Goal: Information Seeking & Learning: Understand process/instructions

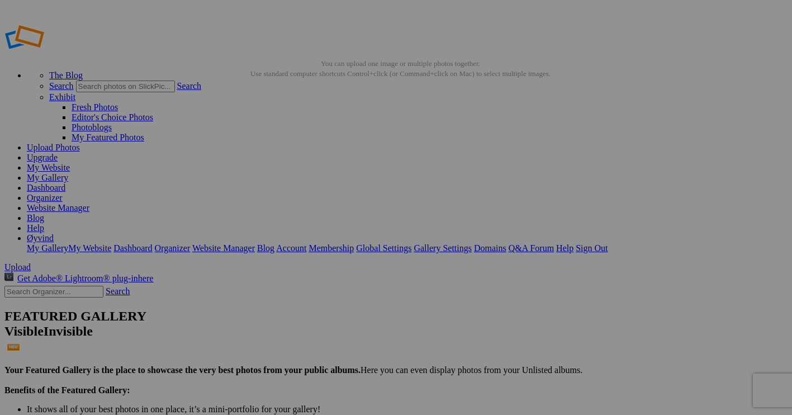
click at [411, 243] on link "Global Settings" at bounding box center [383, 247] width 55 height 9
click at [304, 259] on span "Close" at bounding box center [294, 260] width 20 height 9
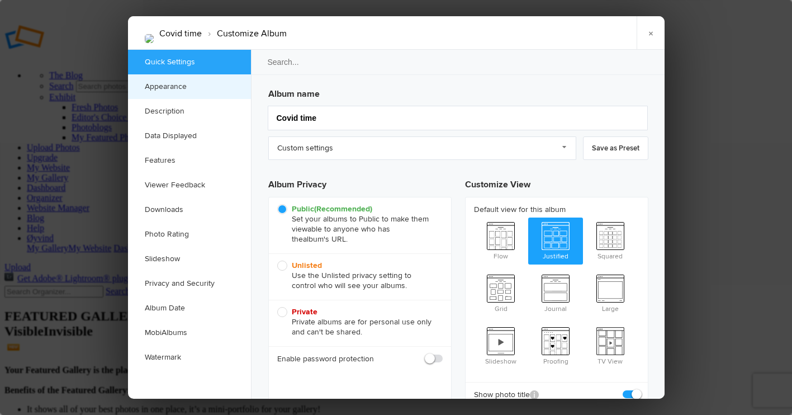
click at [174, 87] on link "Appearance" at bounding box center [189, 86] width 123 height 25
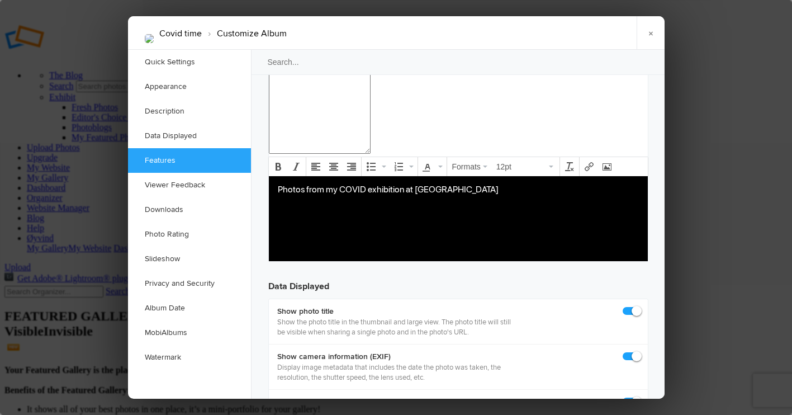
scroll to position [1357, 0]
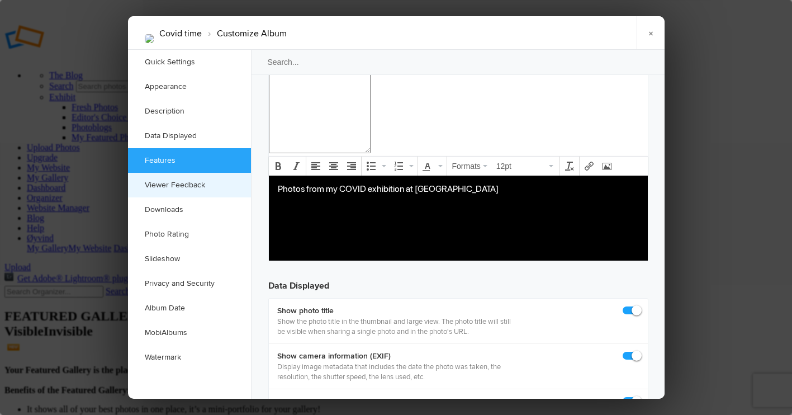
click at [168, 186] on link "Viewer Feedback" at bounding box center [189, 185] width 123 height 25
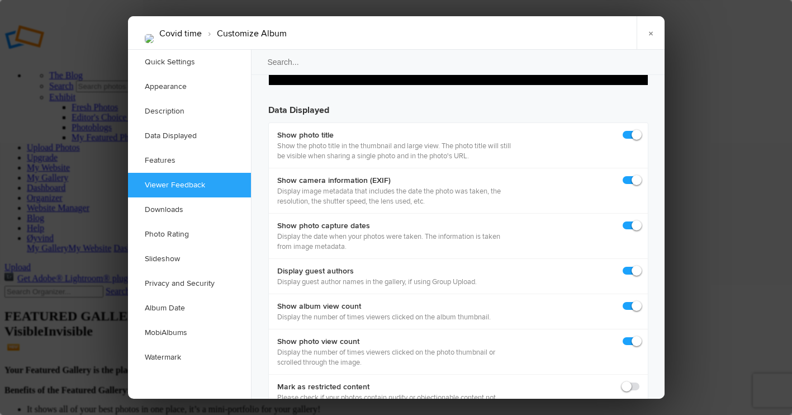
scroll to position [1564, 0]
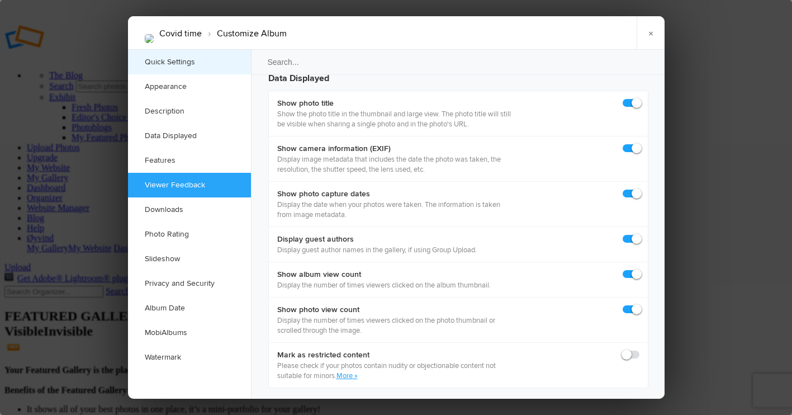
click at [161, 61] on link "Quick Settings" at bounding box center [189, 62] width 123 height 25
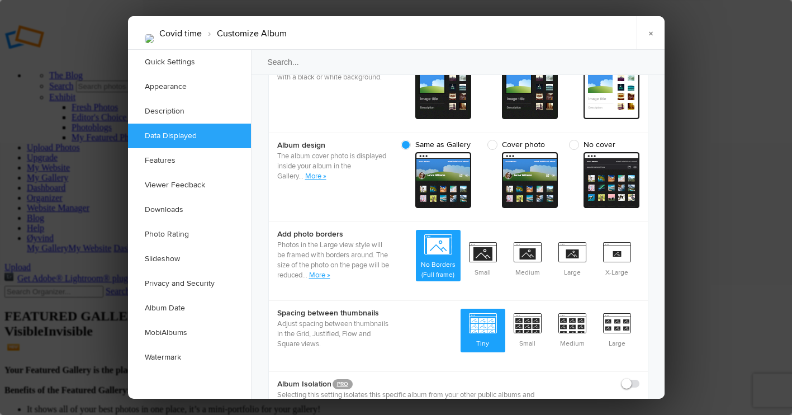
scroll to position [426, 0]
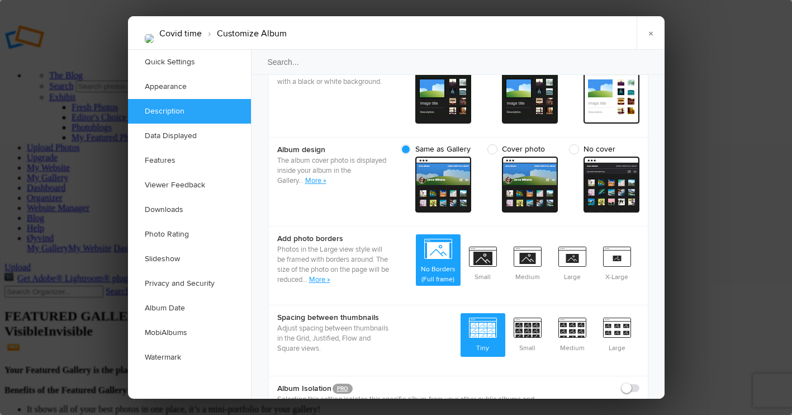
click at [159, 110] on link "Description" at bounding box center [189, 111] width 123 height 25
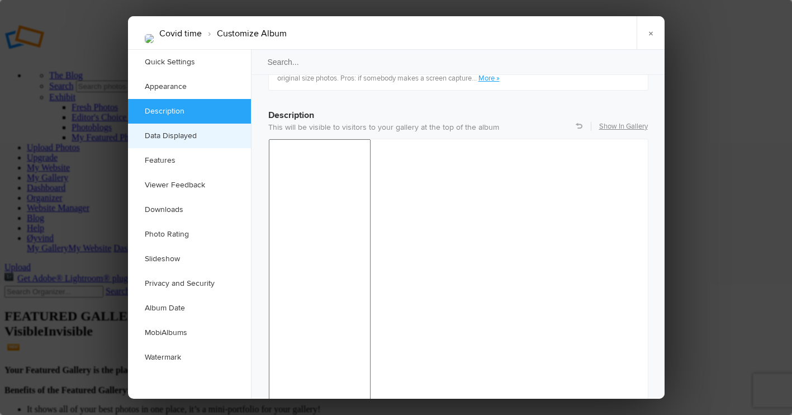
click at [161, 135] on link "Data Displayed" at bounding box center [189, 135] width 123 height 25
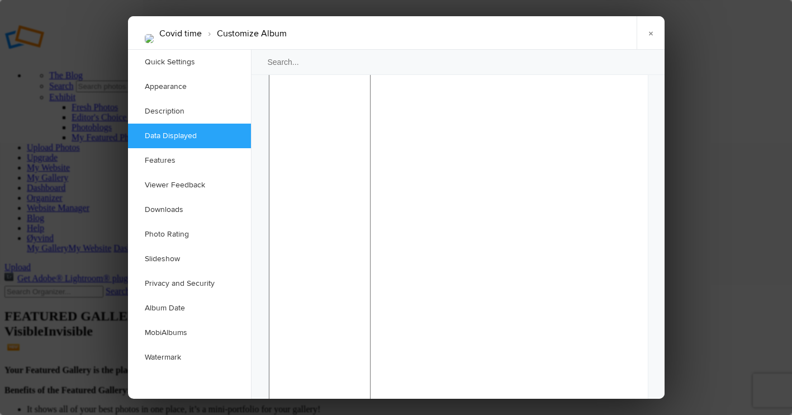
scroll to position [1021, 0]
click at [164, 161] on link "Features" at bounding box center [189, 160] width 123 height 25
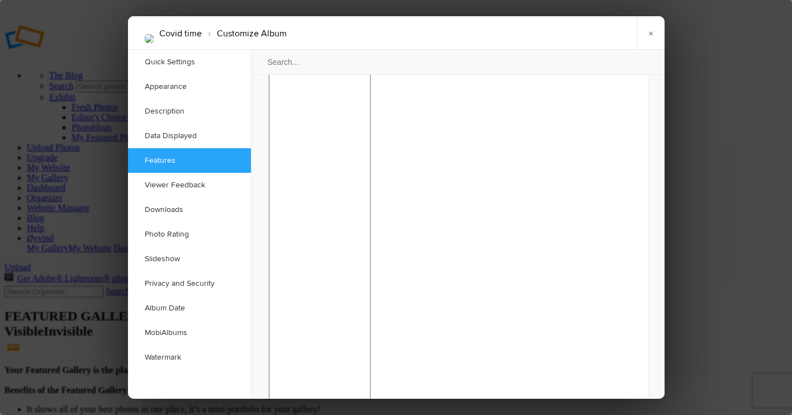
scroll to position [1355, 0]
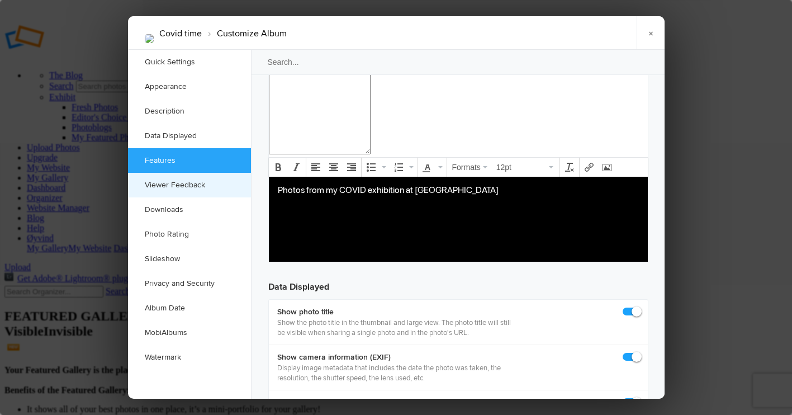
click at [163, 184] on link "Viewer Feedback" at bounding box center [189, 185] width 123 height 25
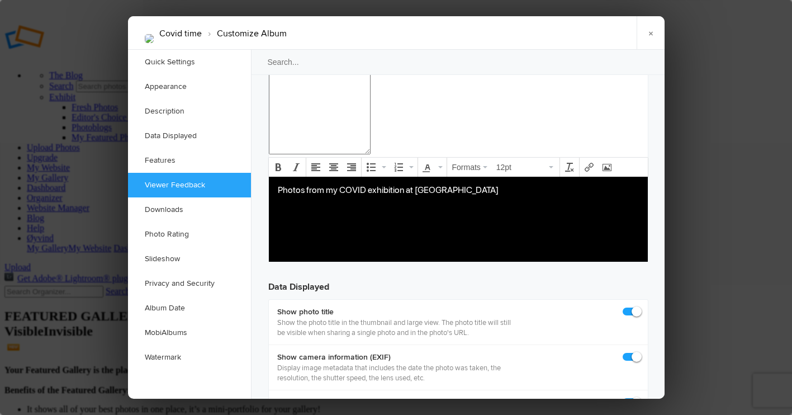
scroll to position [1564, 0]
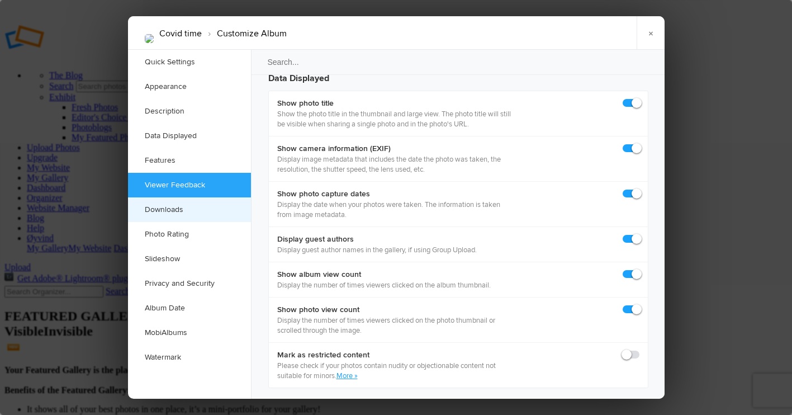
click at [164, 210] on link "Downloads" at bounding box center [189, 209] width 123 height 25
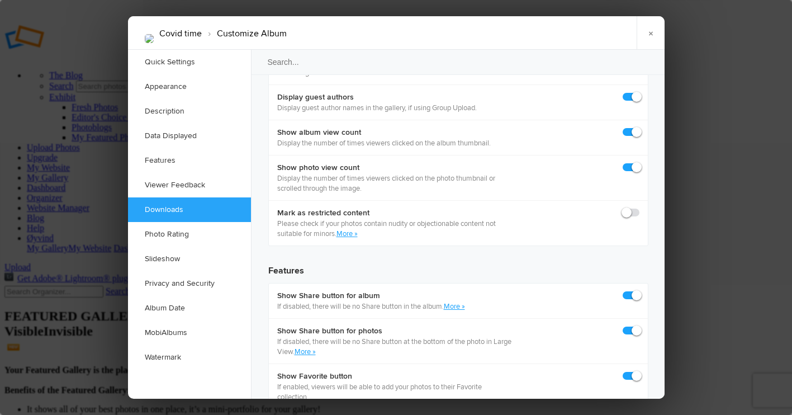
scroll to position [1732, 0]
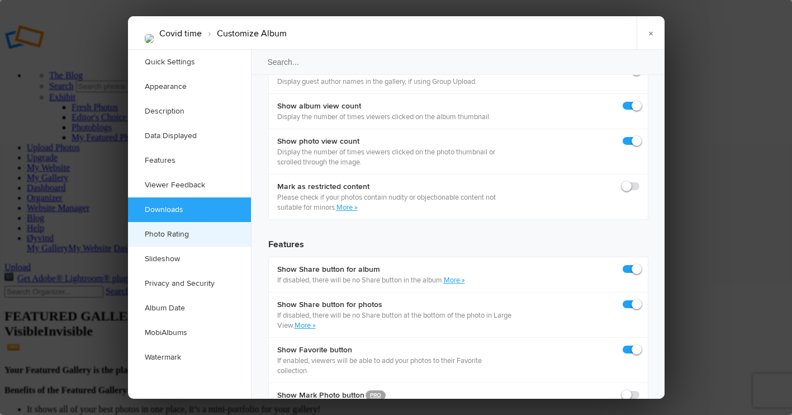
click at [164, 232] on link "Photo Rating" at bounding box center [189, 234] width 123 height 25
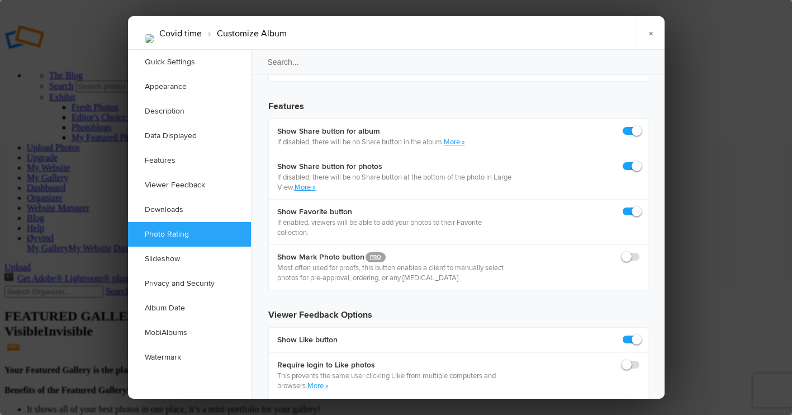
scroll to position [1895, 0]
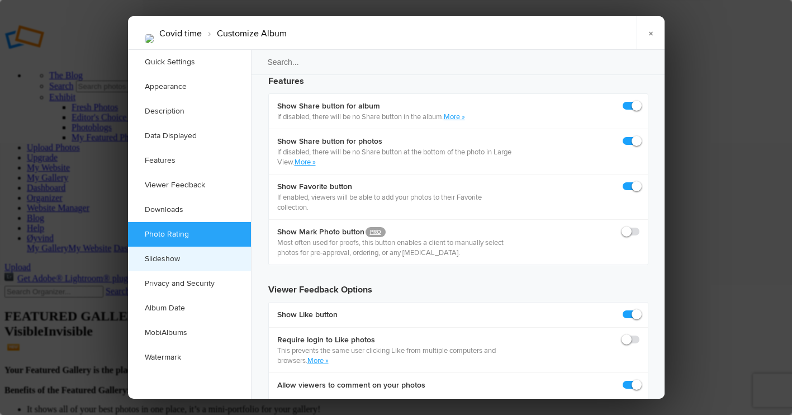
click at [161, 258] on link "Slideshow" at bounding box center [189, 258] width 123 height 25
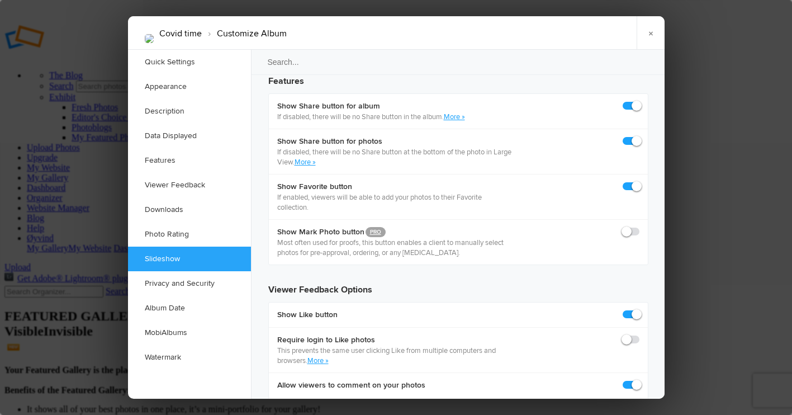
scroll to position [2024, 0]
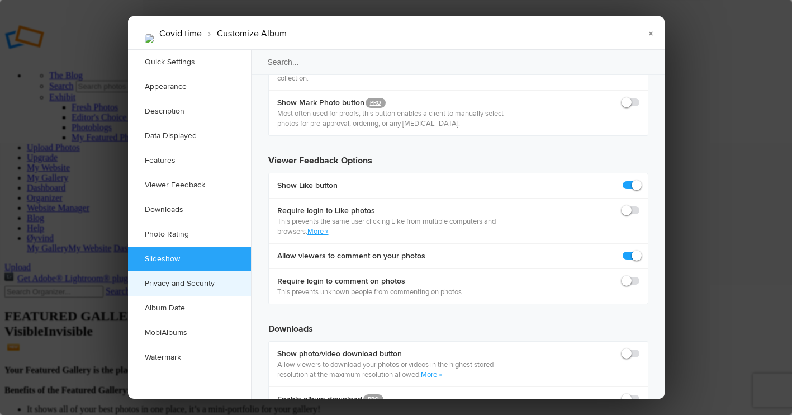
click at [162, 282] on link "Privacy and Security" at bounding box center [189, 283] width 123 height 25
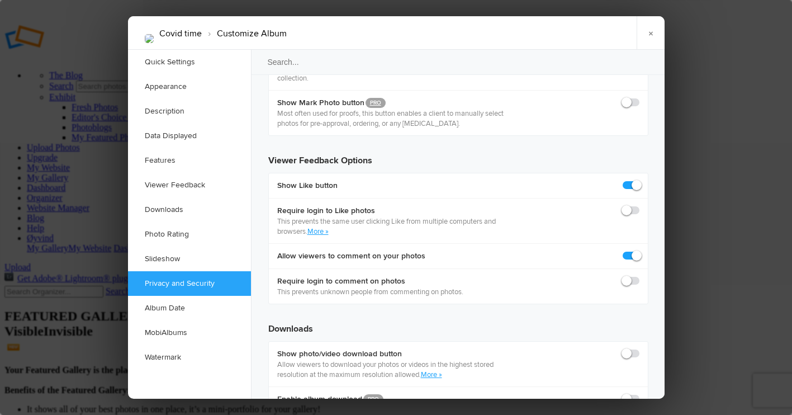
scroll to position [2157, 0]
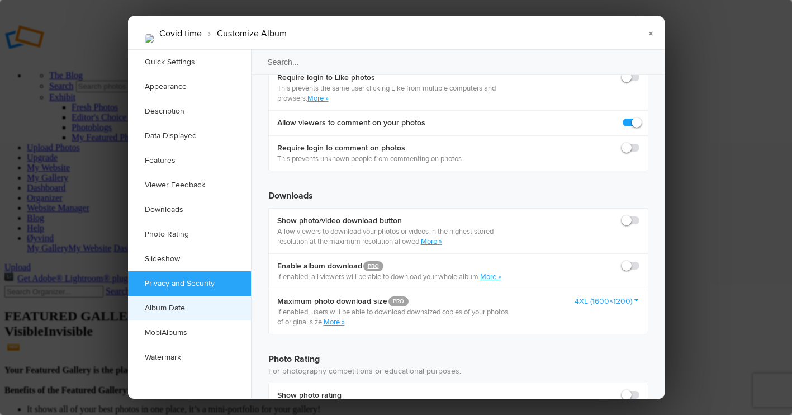
click at [160, 308] on link "Album Date" at bounding box center [189, 308] width 123 height 25
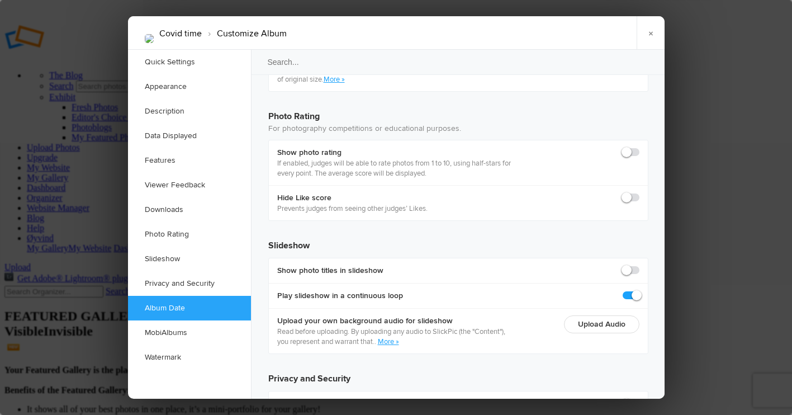
scroll to position [2436, 0]
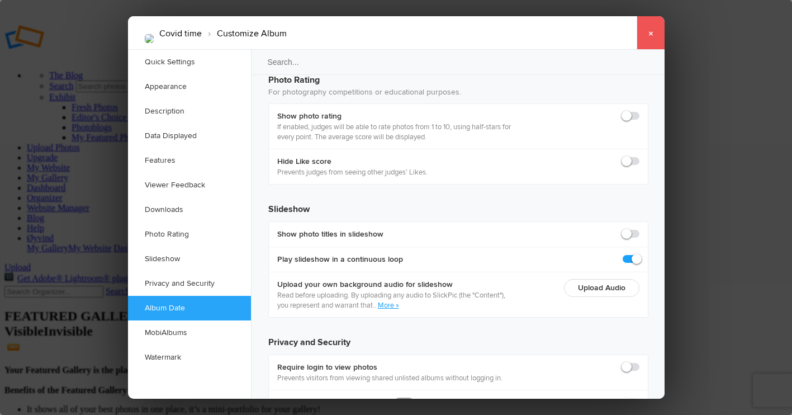
click at [653, 32] on link "×" at bounding box center [650, 33] width 28 height 34
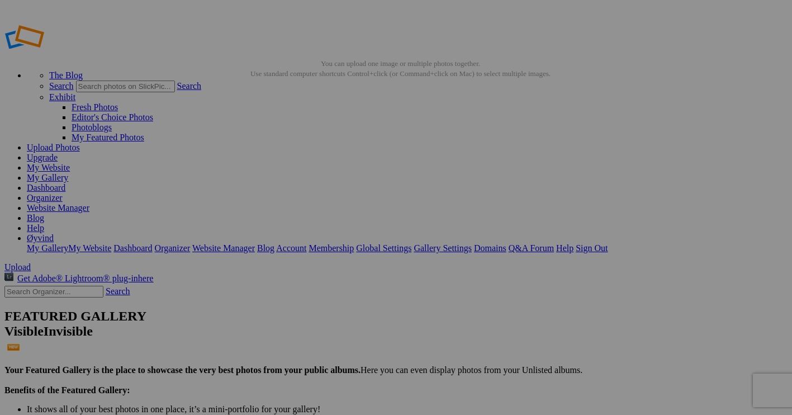
click at [44, 223] on link "Help" at bounding box center [35, 227] width 17 height 9
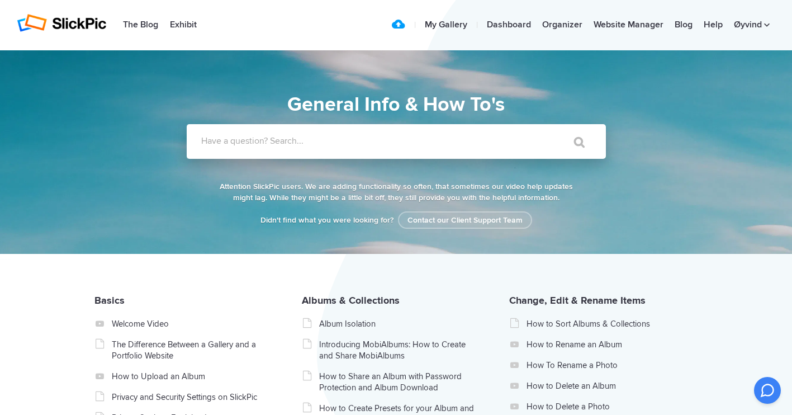
click at [363, 141] on label "Have a question? Search..." at bounding box center [410, 140] width 419 height 11
click at [363, 141] on input "Have a question? Search..." at bounding box center [373, 141] width 373 height 35
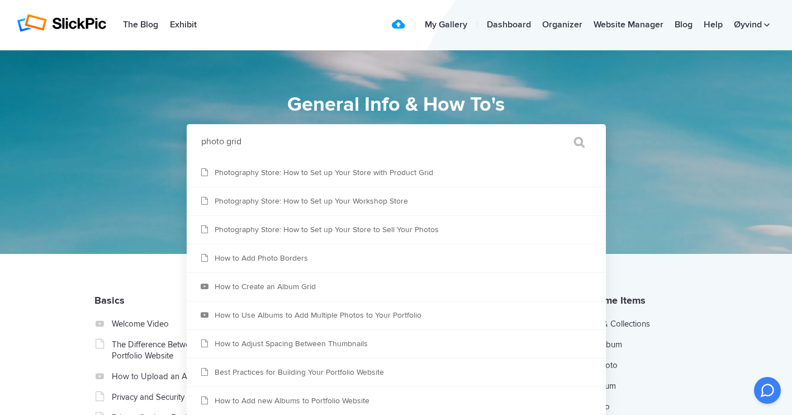
type input "photo grid"
click at [573, 142] on input "" at bounding box center [573, 141] width 47 height 27
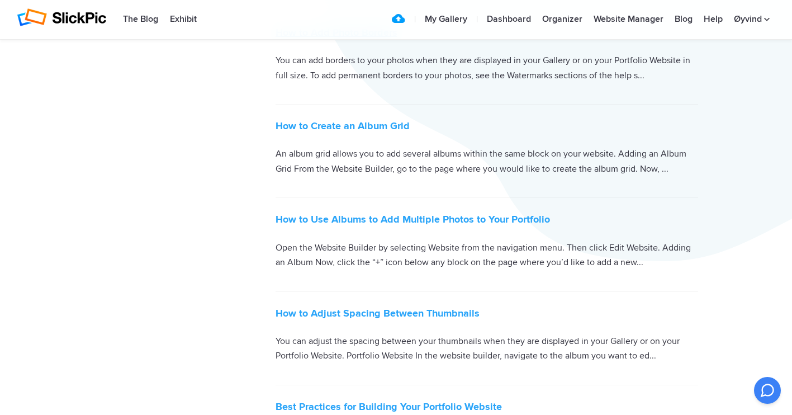
scroll to position [380, 0]
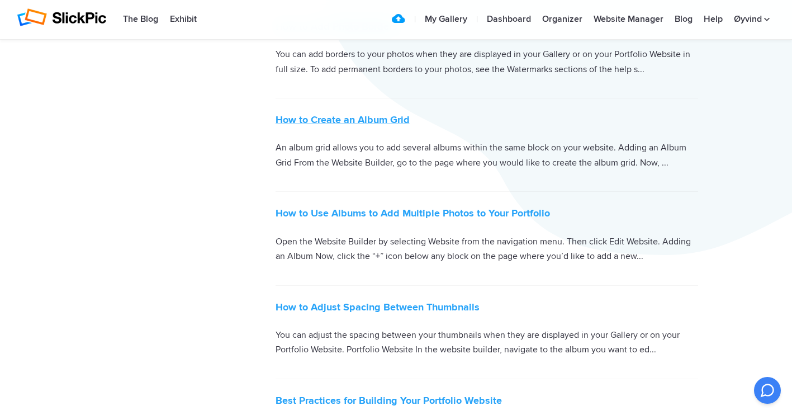
click at [321, 117] on link "How to Create an Album Grid" at bounding box center [342, 119] width 134 height 12
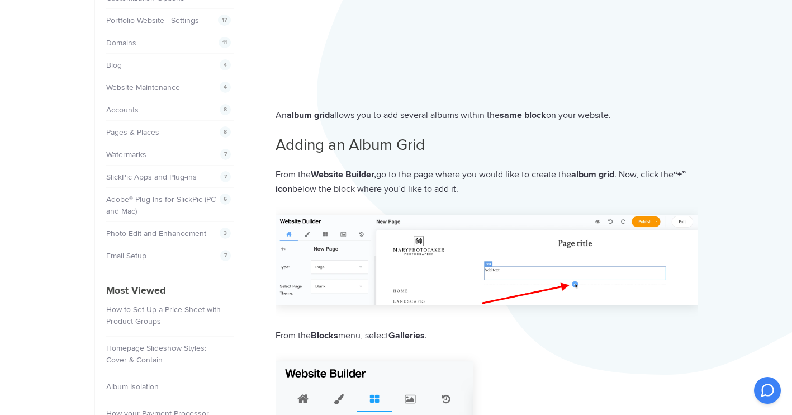
scroll to position [263, 0]
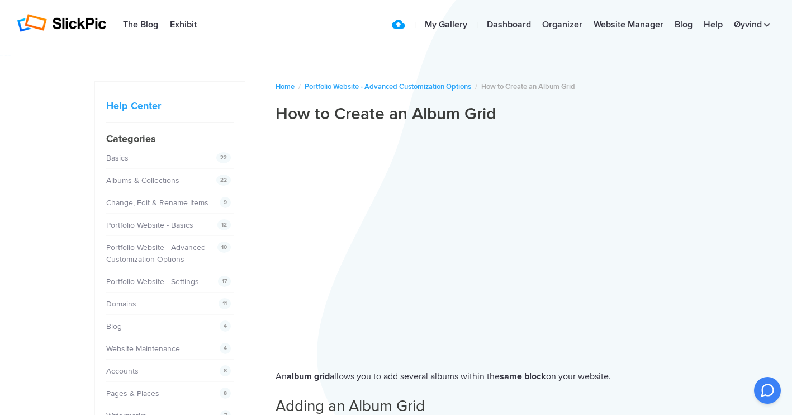
scroll to position [0, 0]
click at [438, 21] on link "My Gallery" at bounding box center [446, 25] width 54 height 22
